Goal: Find specific page/section: Find specific page/section

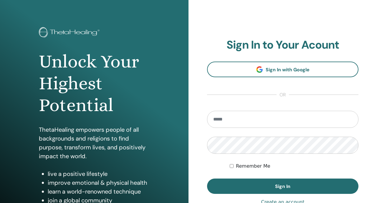
scroll to position [33, 0]
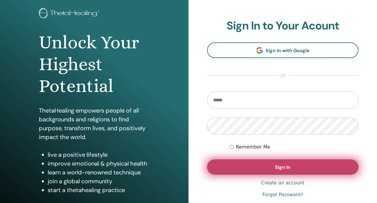
type input "**********"
click at [217, 173] on button "Sign In" at bounding box center [282, 166] width 151 height 15
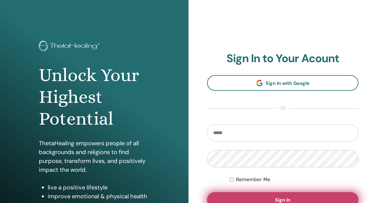
type input "**********"
click at [263, 195] on button "Sign In" at bounding box center [282, 199] width 151 height 15
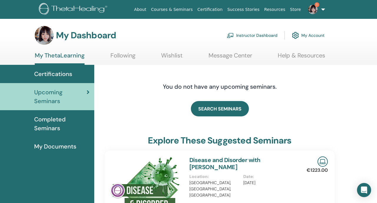
click at [243, 34] on link "Instructor Dashboard" at bounding box center [252, 35] width 51 height 13
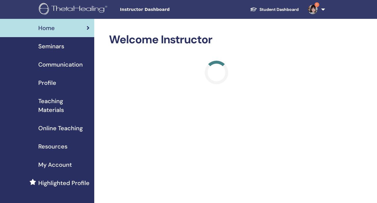
click at [79, 46] on div "Seminars" at bounding box center [47, 46] width 85 height 9
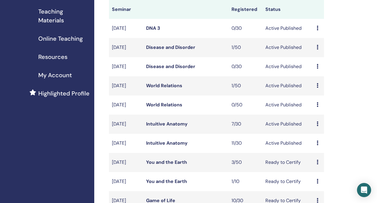
scroll to position [168, 0]
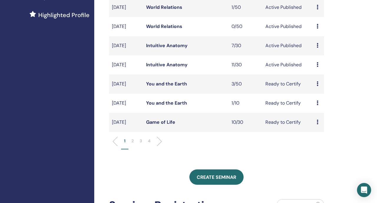
click at [133, 144] on p "2" at bounding box center [132, 141] width 2 height 6
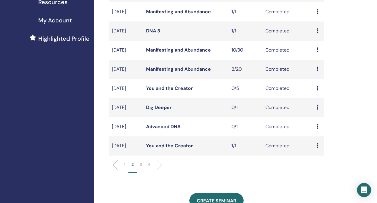
scroll to position [141, 0]
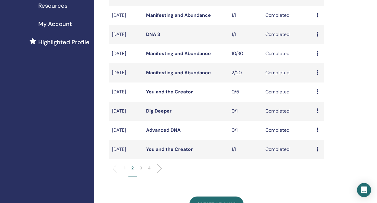
click at [178, 76] on link "Manifesting and Abundance" at bounding box center [178, 72] width 65 height 6
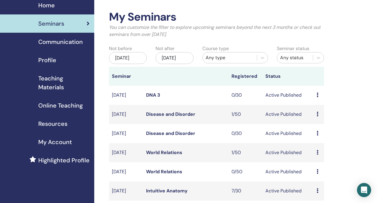
scroll to position [7, 0]
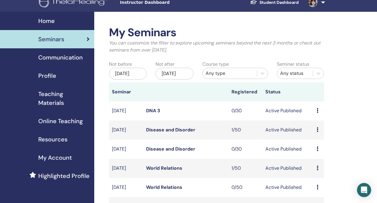
click at [211, 80] on div "Course type Any type" at bounding box center [235, 72] width 74 height 22
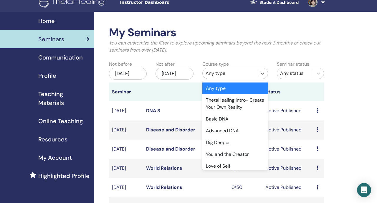
click at [211, 77] on div "Any type" at bounding box center [230, 73] width 54 height 9
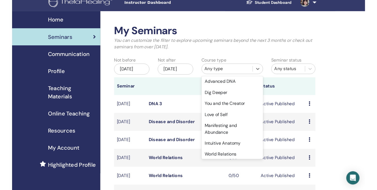
scroll to position [50, 0]
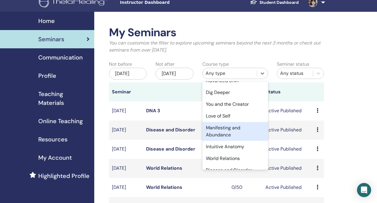
click at [210, 125] on div "Manifesting and Abundance" at bounding box center [235, 131] width 66 height 19
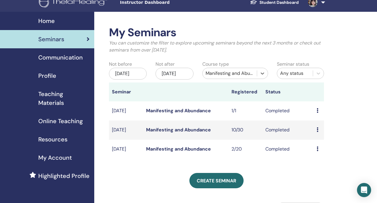
click at [194, 114] on link "Manifesting and Abundance" at bounding box center [178, 110] width 65 height 6
click at [190, 133] on link "Manifesting and Abundance" at bounding box center [178, 130] width 65 height 6
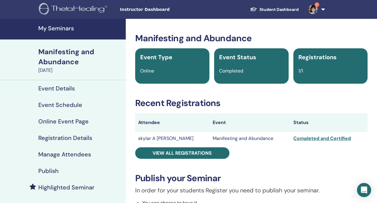
click at [312, 8] on img at bounding box center [312, 9] width 9 height 9
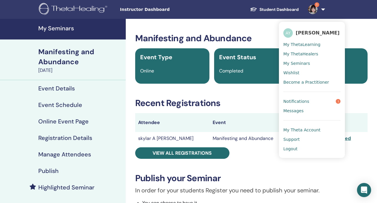
click at [324, 102] on link "Notifications 1" at bounding box center [311, 101] width 57 height 9
